Goal: Ask a question

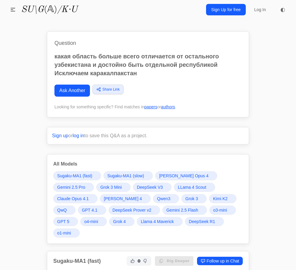
click at [189, 220] on span "DeepSeek R1" at bounding box center [202, 221] width 26 height 6
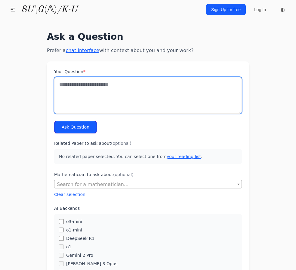
click at [110, 91] on textarea "Your Question *" at bounding box center [148, 95] width 188 height 37
type textarea "**********"
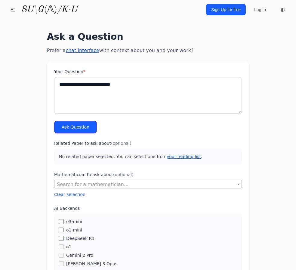
click at [84, 122] on button "Ask Question" at bounding box center [75, 127] width 43 height 12
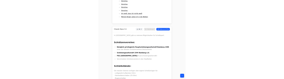
scroll to position [1011, 0]
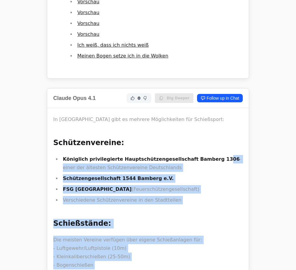
drag, startPoint x: 62, startPoint y: 110, endPoint x: 197, endPoint y: 112, distance: 135.6
click at [198, 156] on strong "Königlich privilegierte Hauptschützengesellschaft Bamberg 1306" at bounding box center [151, 159] width 177 height 6
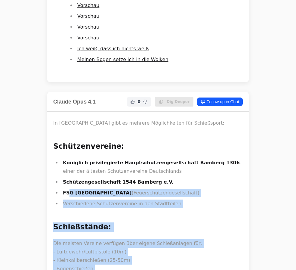
drag, startPoint x: 202, startPoint y: 112, endPoint x: 76, endPoint y: 109, distance: 126.3
click at [87, 199] on li "Verschiedene Schützenvereine in den Stadtteilen" at bounding box center [152, 203] width 182 height 8
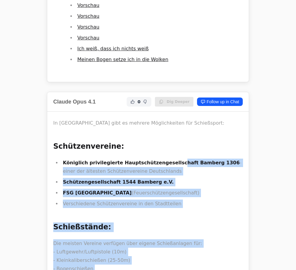
drag, startPoint x: 63, startPoint y: 73, endPoint x: 152, endPoint y: 66, distance: 89.0
click at [152, 119] on div "In Bamberg gibt es mehrere Möglichkeiten für Schießsport: Schützenvereine: Köni…" at bounding box center [147, 252] width 189 height 266
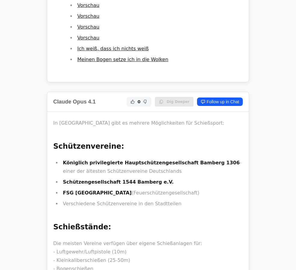
click at [154, 119] on div "In Bamberg gibt es mehrere Möglichkeiten für Schießsport: Schützenvereine: Köni…" at bounding box center [147, 252] width 189 height 266
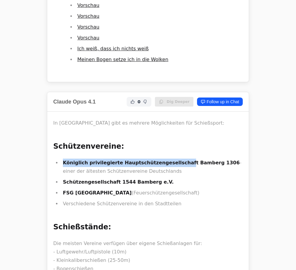
drag, startPoint x: 64, startPoint y: 73, endPoint x: 168, endPoint y: 71, distance: 104.4
click at [168, 160] on strong "Königlich privilegierte Hauptschützengesellschaft Bamberg 1306" at bounding box center [151, 163] width 177 height 6
copy strong "Königlich privilegierte Hauptschützengesellschaf"
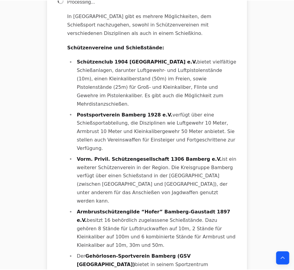
scroll to position [301, 0]
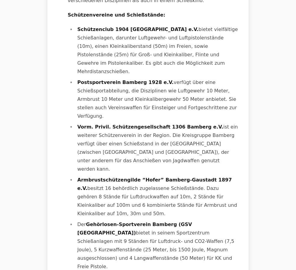
copy li "Privil. Schützengesellschaft 1306 Bamberg e.V."
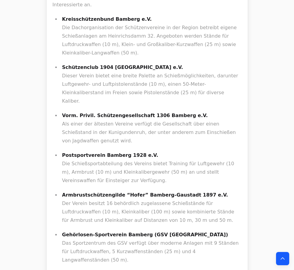
scroll to position [328, 0]
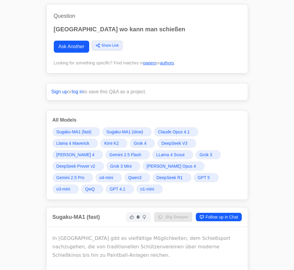
click at [198, 175] on span "GPT 5" at bounding box center [204, 177] width 12 height 6
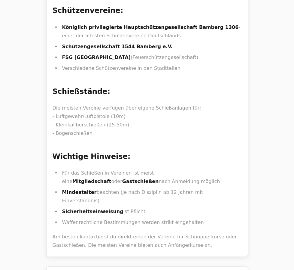
scroll to position [0, 0]
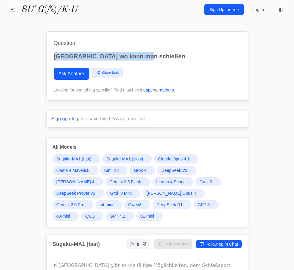
drag, startPoint x: 150, startPoint y: 59, endPoint x: 35, endPoint y: 56, distance: 115.2
copy p "bamberg wo kann man schießen"
click at [66, 73] on link "Ask Another" at bounding box center [71, 74] width 35 height 12
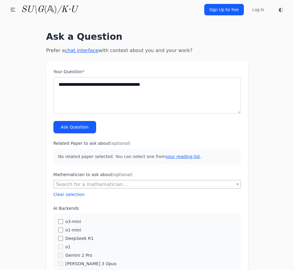
type textarea "**********"
click at [71, 126] on button "Ask Question" at bounding box center [75, 127] width 43 height 12
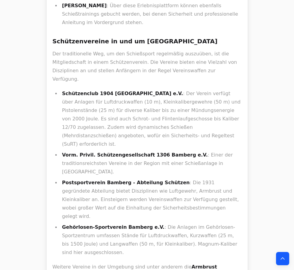
scroll to position [1066, 0]
